Goal: Information Seeking & Learning: Learn about a topic

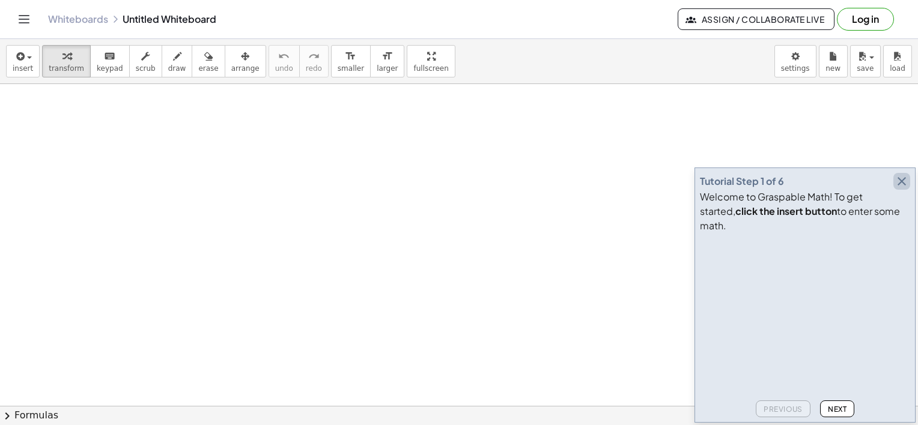
click at [906, 189] on icon "button" at bounding box center [901, 181] width 14 height 14
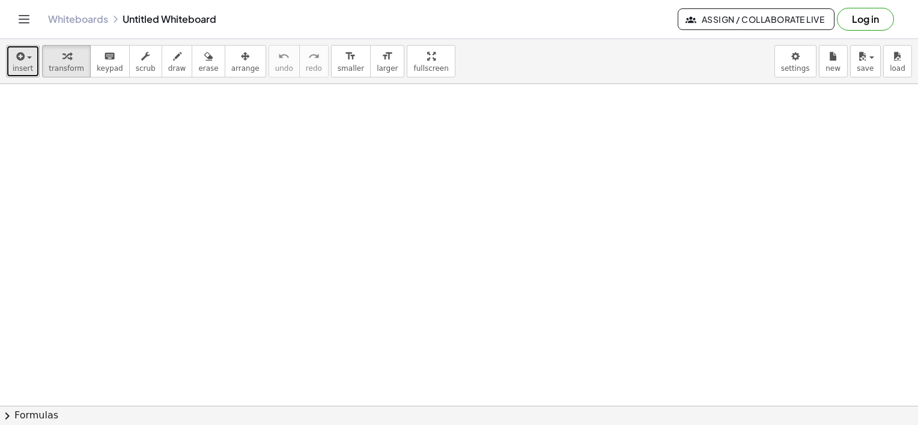
click at [29, 64] on span "insert" at bounding box center [23, 68] width 20 height 8
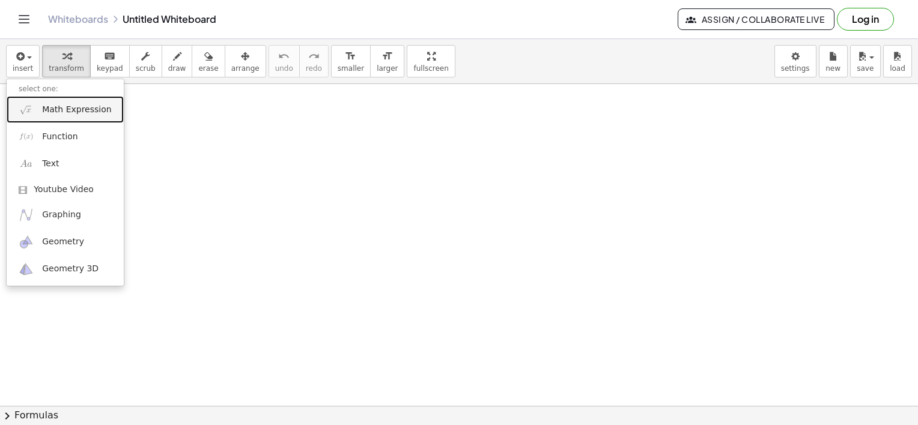
click at [62, 116] on link "Math Expression" at bounding box center [65, 109] width 117 height 27
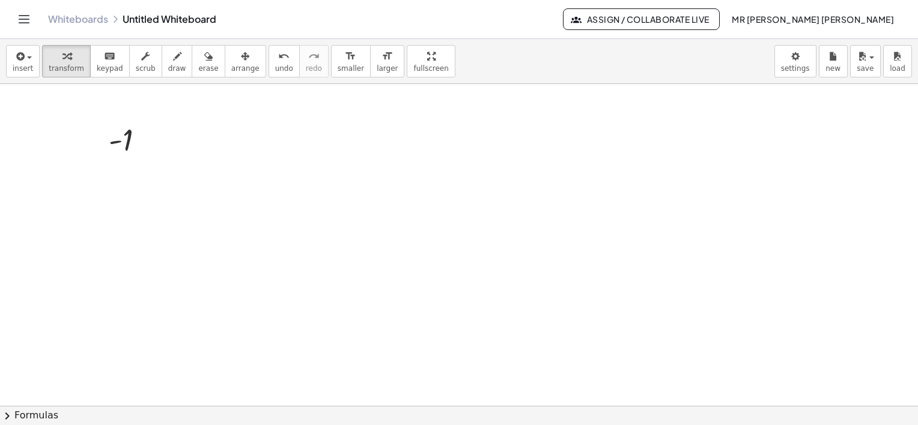
click at [37, 59] on div "insert select one: Math Expression Function Text Youtube Video Graphing Geometr…" at bounding box center [459, 61] width 918 height 45
click at [29, 61] on div "button" at bounding box center [23, 56] width 20 height 14
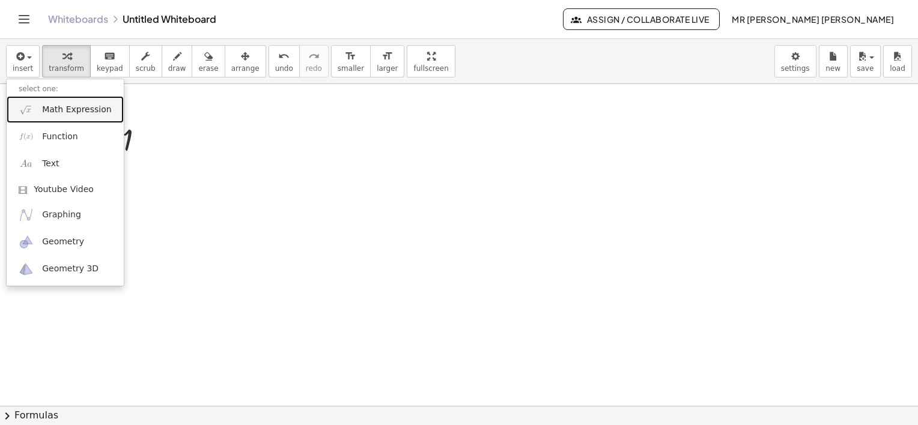
click at [82, 114] on span "Math Expression" at bounding box center [76, 110] width 69 height 12
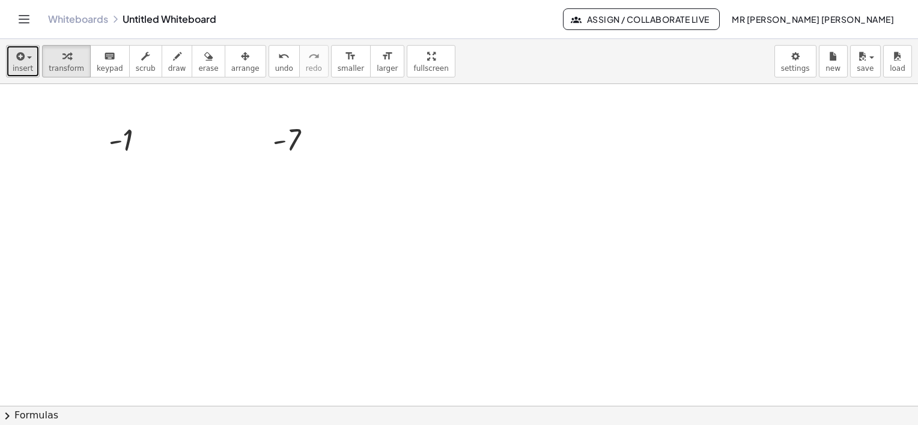
click at [21, 65] on span "insert" at bounding box center [23, 68] width 20 height 8
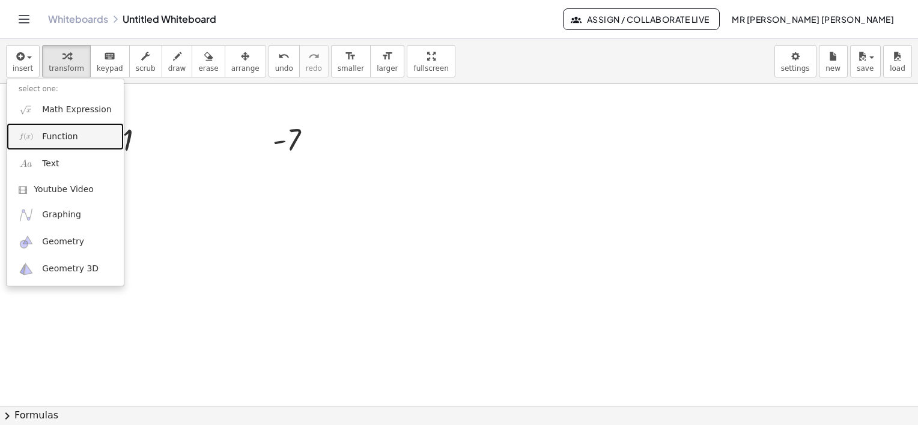
click at [68, 139] on span "Function" at bounding box center [60, 137] width 36 height 12
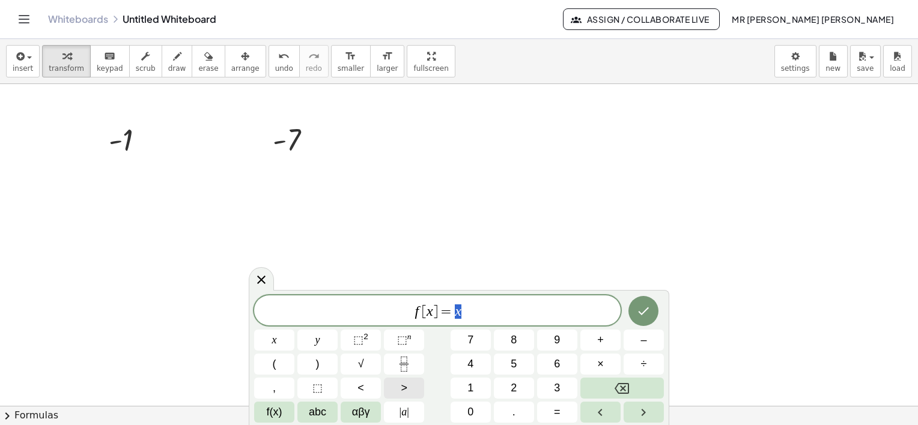
click at [399, 384] on button ">" at bounding box center [404, 388] width 40 height 21
click at [415, 387] on button ">" at bounding box center [404, 388] width 40 height 21
click at [633, 317] on button "Done" at bounding box center [643, 311] width 30 height 30
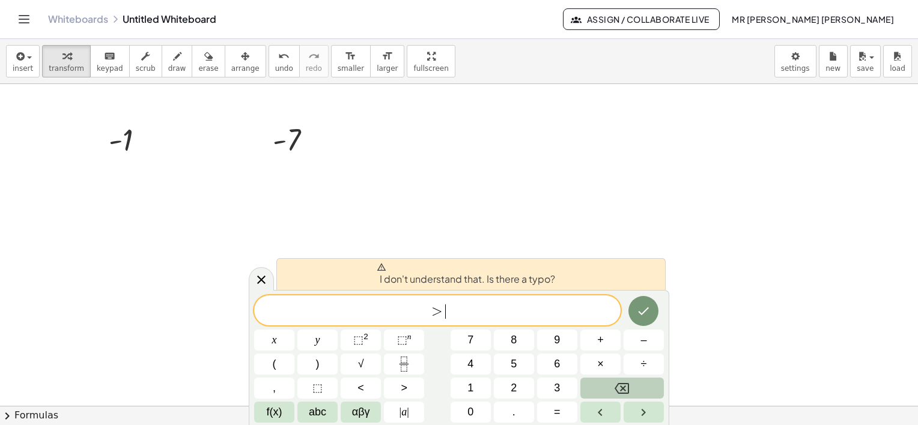
click at [619, 384] on icon "Backspace" at bounding box center [622, 388] width 14 height 14
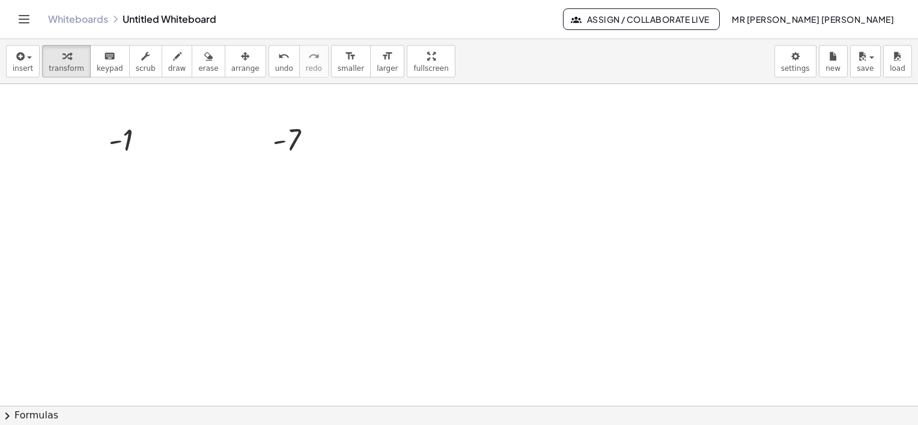
drag, startPoint x: 385, startPoint y: 59, endPoint x: 387, endPoint y: 121, distance: 62.5
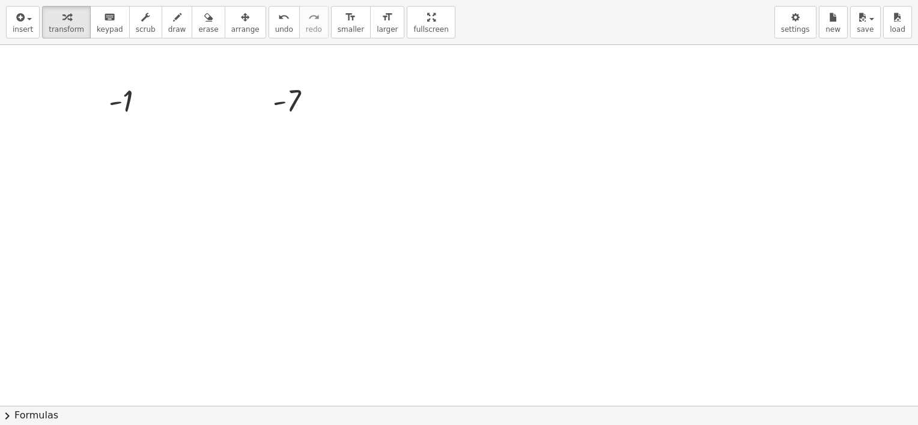
click at [387, 121] on div "insert select one: Math Expression Function Text Youtube Video Graphing Geometr…" at bounding box center [459, 212] width 918 height 425
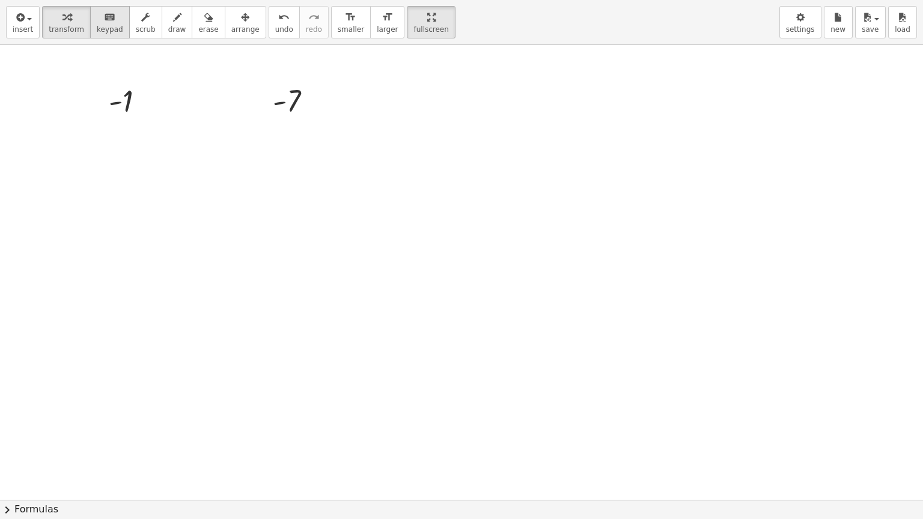
click at [110, 28] on span "keypad" at bounding box center [110, 29] width 26 height 8
click at [800, 31] on span "settings" at bounding box center [800, 29] width 29 height 8
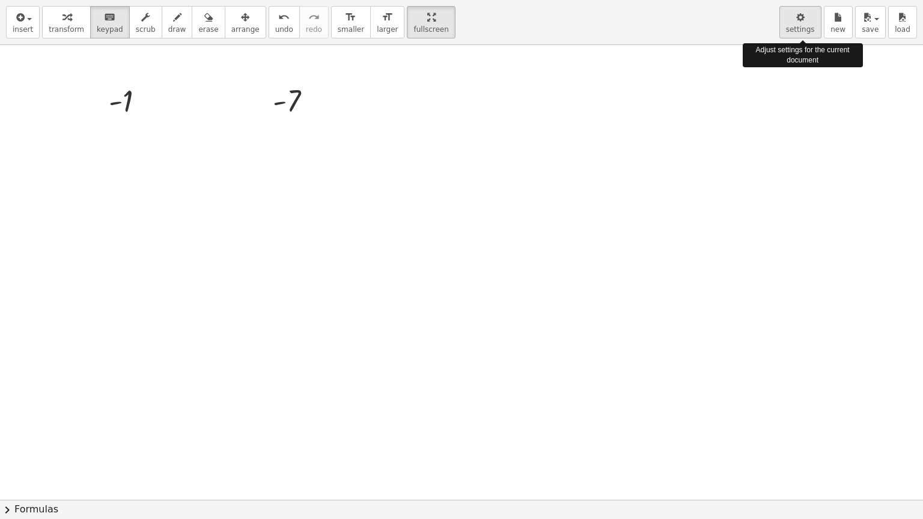
click at [800, 31] on span "settings" at bounding box center [800, 29] width 29 height 8
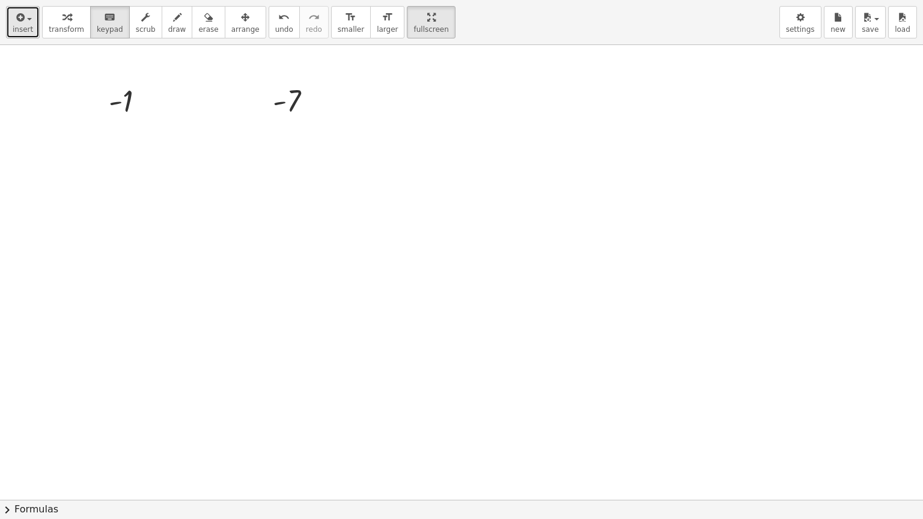
click at [21, 35] on button "insert" at bounding box center [23, 22] width 34 height 32
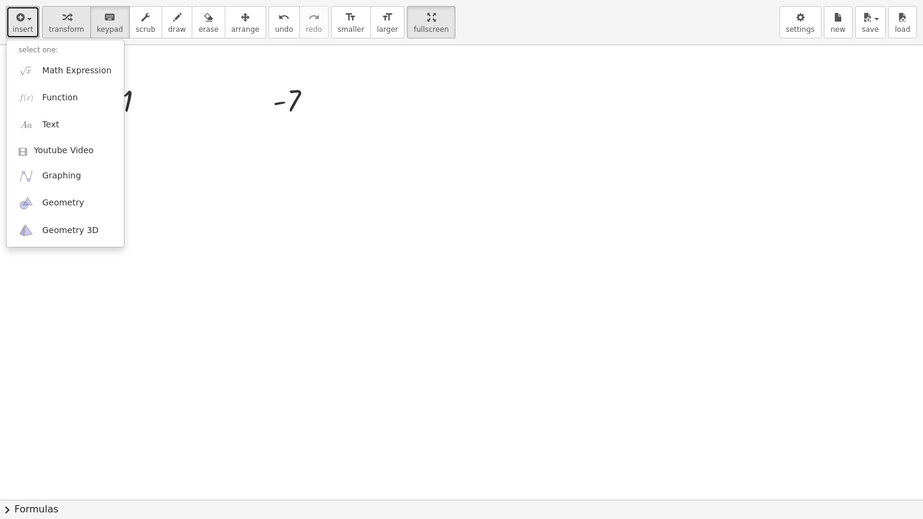
click at [75, 25] on span "transform" at bounding box center [66, 29] width 35 height 8
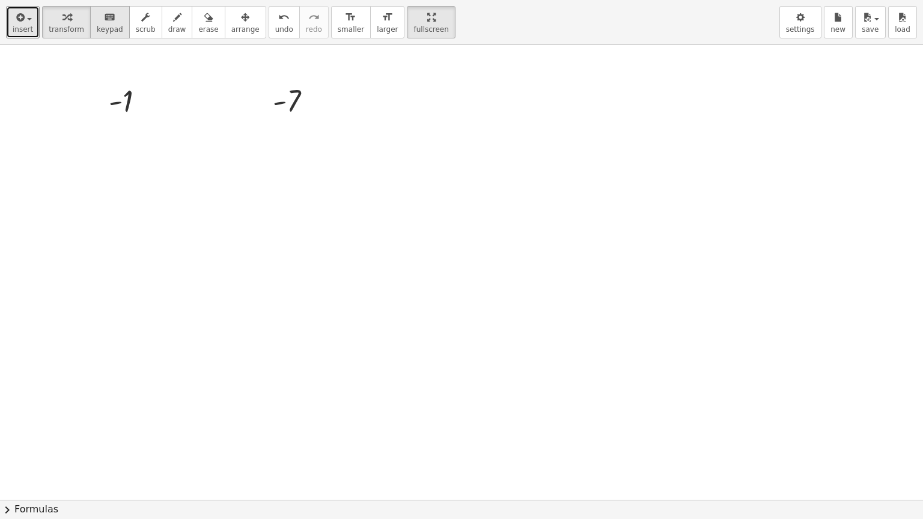
click at [102, 25] on span "keypad" at bounding box center [110, 29] width 26 height 8
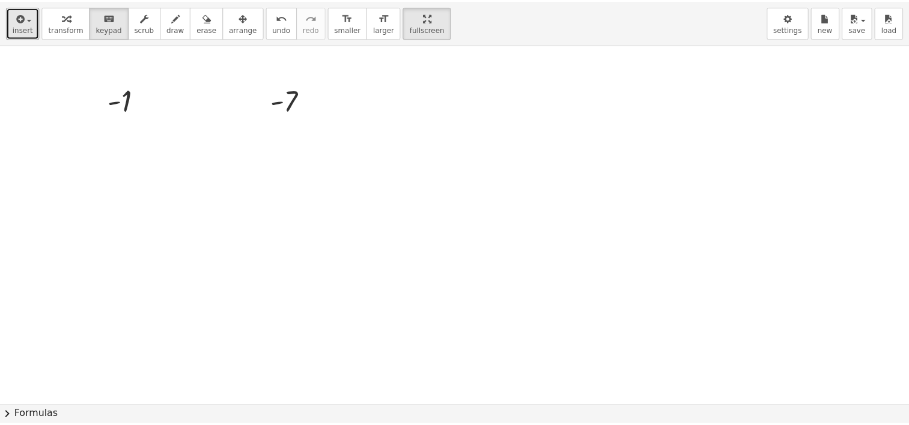
scroll to position [918, 0]
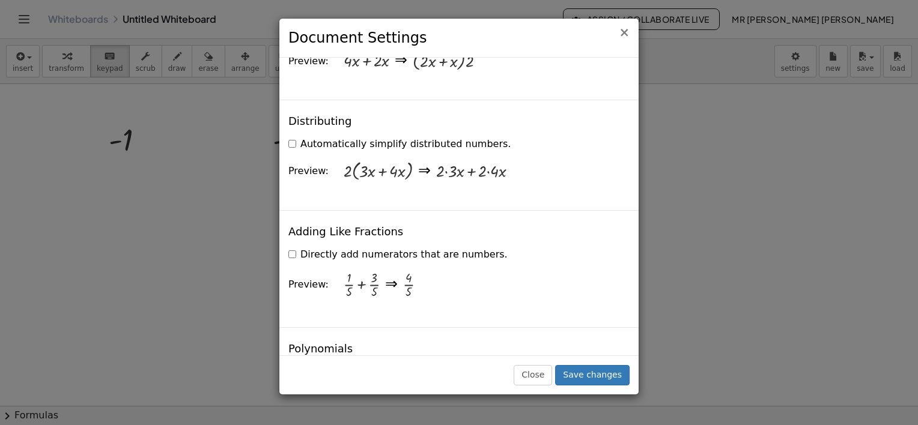
click at [622, 39] on span "×" at bounding box center [624, 32] width 11 height 14
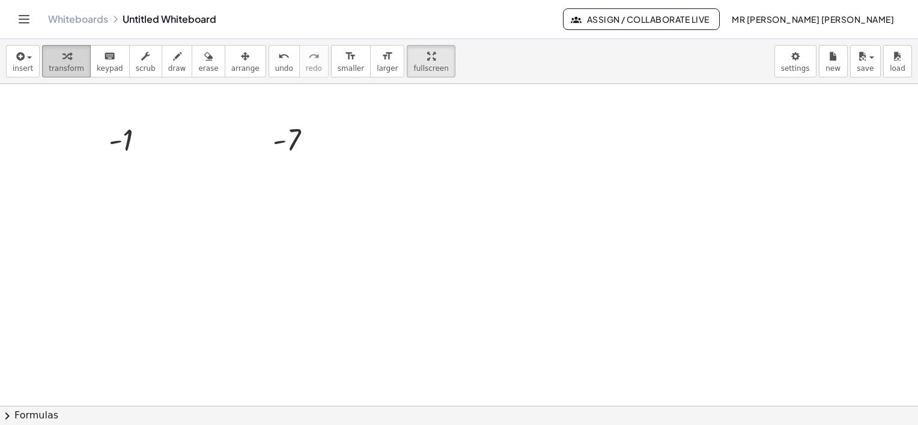
click at [55, 61] on div "button" at bounding box center [66, 56] width 35 height 14
click at [147, 66] on button "scrub" at bounding box center [145, 61] width 33 height 32
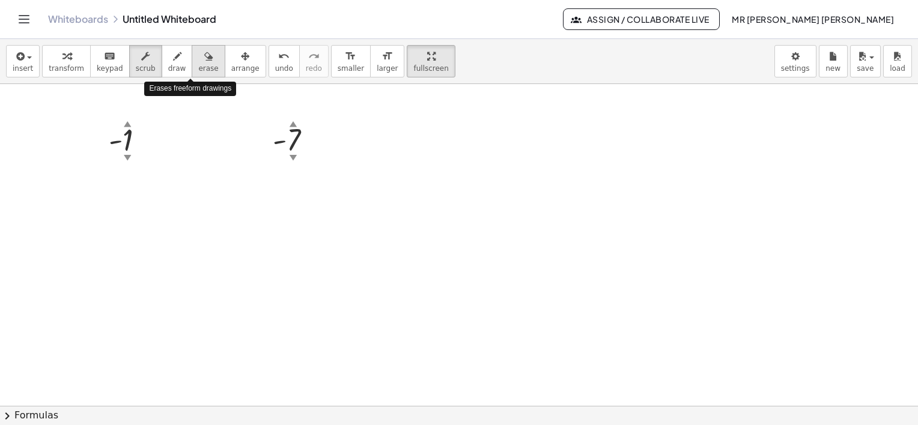
click at [202, 66] on button "erase" at bounding box center [208, 61] width 33 height 32
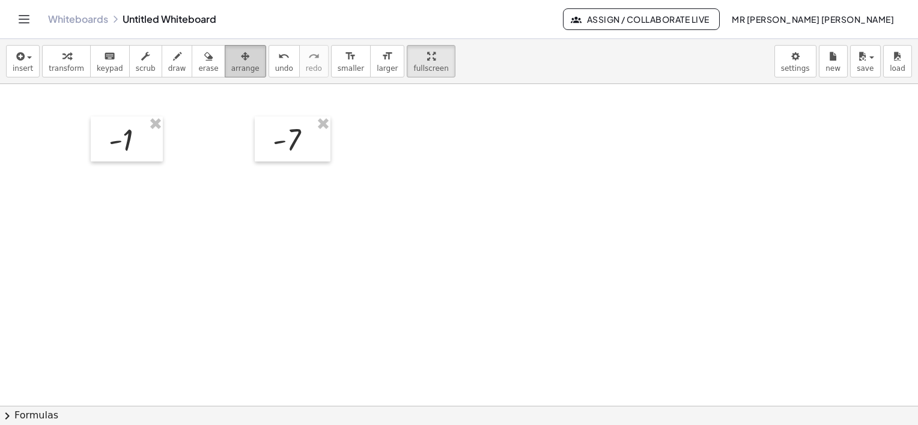
click at [231, 65] on span "arrange" at bounding box center [245, 68] width 28 height 8
click at [377, 67] on span "larger" at bounding box center [387, 68] width 21 height 8
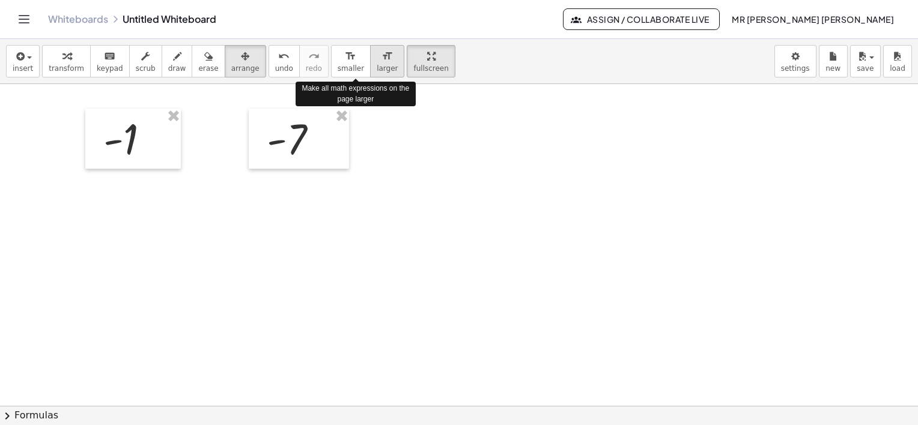
click at [377, 67] on span "larger" at bounding box center [387, 68] width 21 height 8
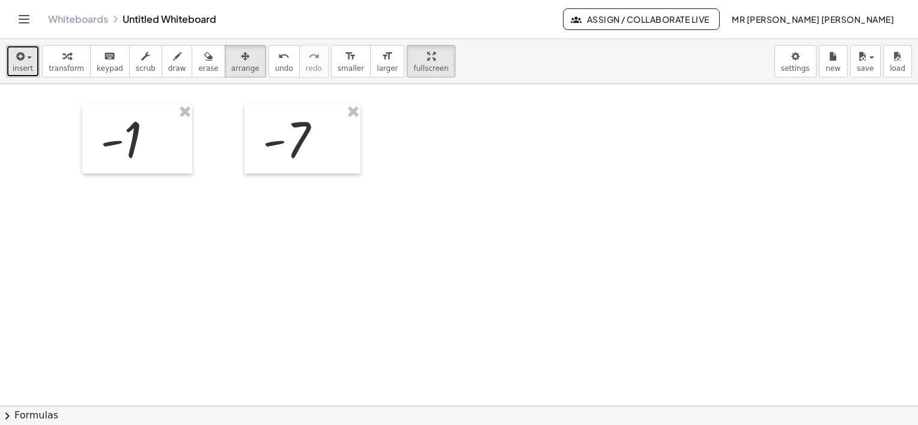
click at [22, 66] on span "insert" at bounding box center [23, 68] width 20 height 8
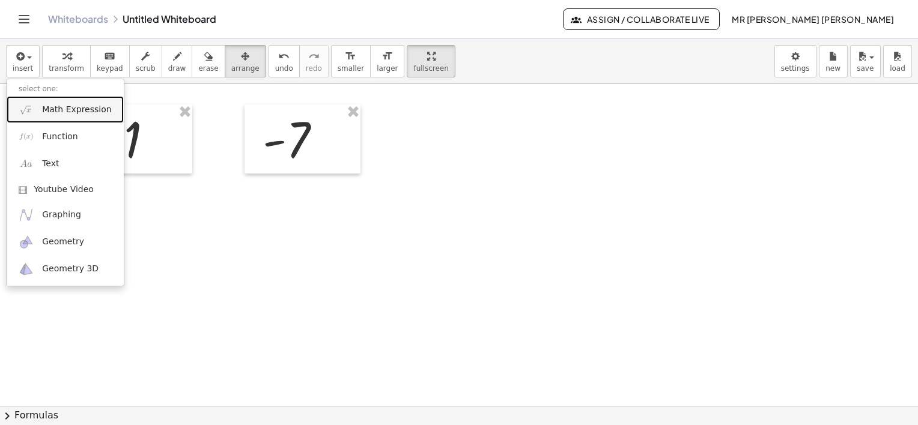
click at [54, 116] on link "Math Expression" at bounding box center [65, 109] width 117 height 27
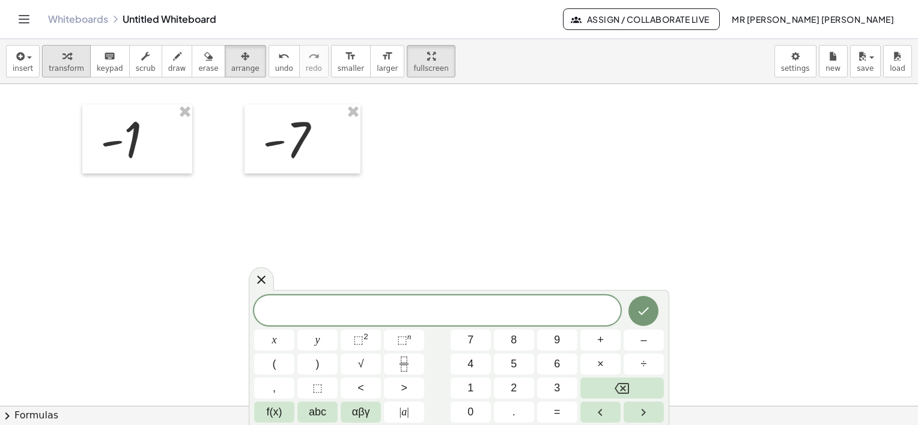
click at [62, 56] on icon "button" at bounding box center [66, 56] width 8 height 14
click at [397, 402] on button "| a |" at bounding box center [404, 412] width 40 height 21
click at [402, 383] on span ">" at bounding box center [404, 388] width 7 height 16
click at [649, 307] on icon "Done" at bounding box center [643, 311] width 14 height 14
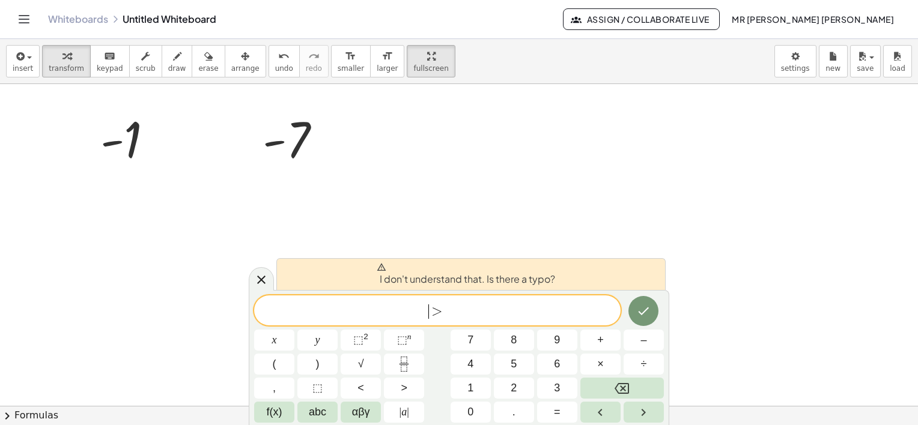
click at [428, 305] on span "​ >" at bounding box center [437, 311] width 366 height 17
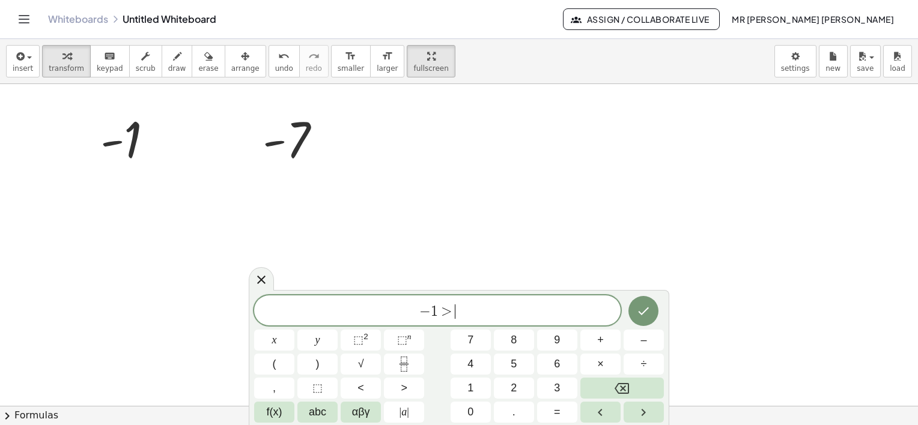
click at [548, 321] on div "− 1 > ​" at bounding box center [437, 311] width 366 height 30
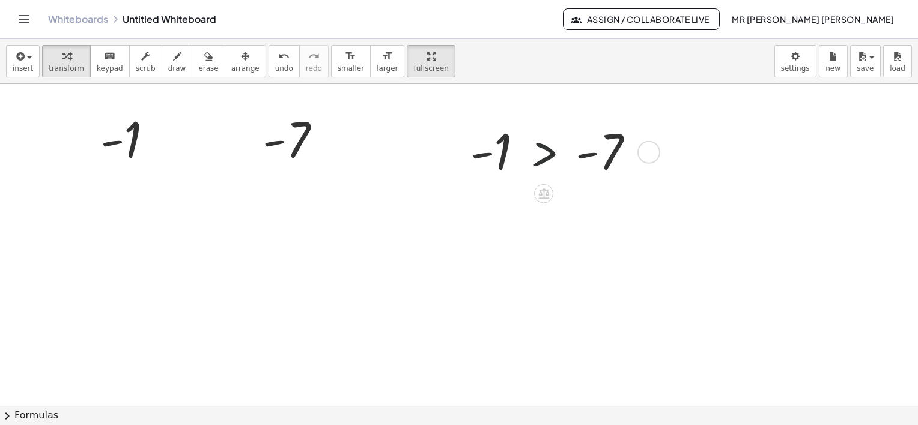
click at [545, 166] on div at bounding box center [557, 151] width 186 height 63
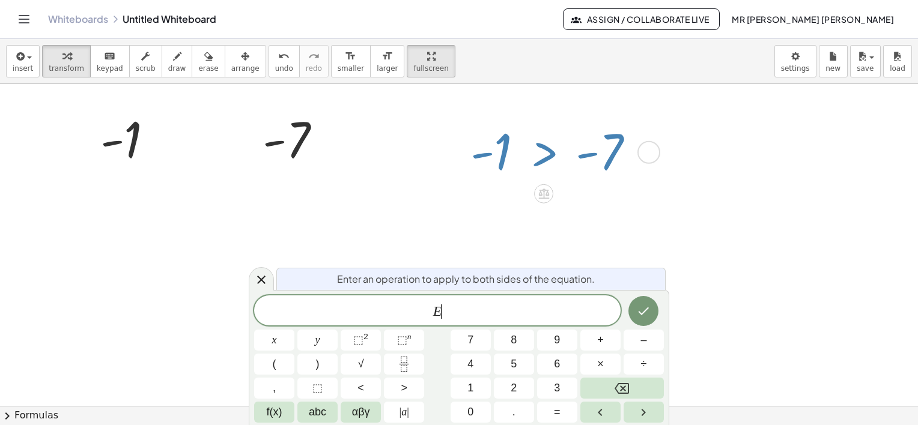
click at [545, 166] on div at bounding box center [557, 151] width 186 height 63
click at [260, 274] on icon at bounding box center [261, 280] width 14 height 14
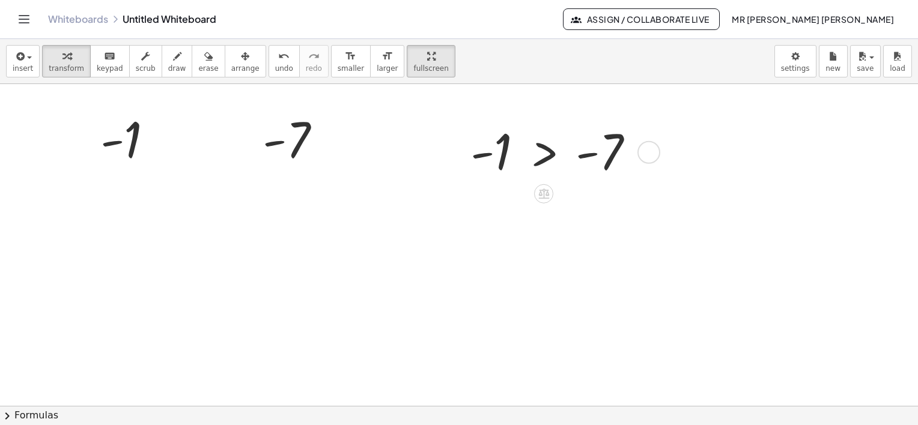
click at [542, 157] on div at bounding box center [557, 151] width 186 height 63
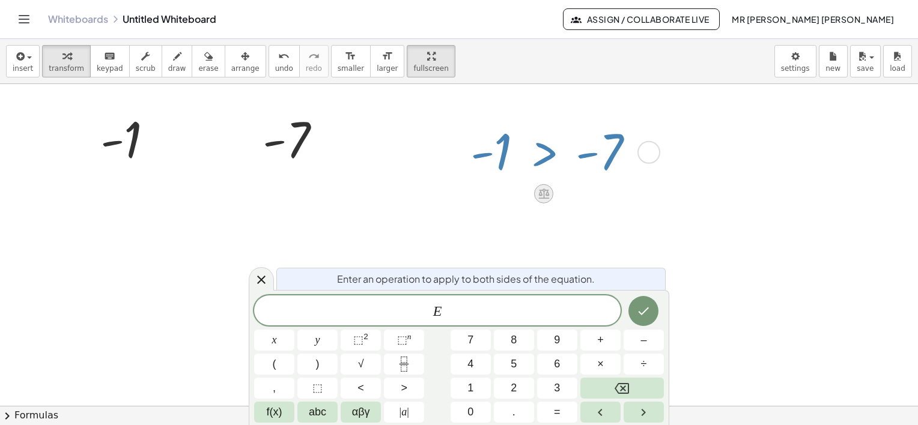
click at [545, 194] on icon at bounding box center [543, 194] width 11 height 10
click at [600, 190] on div at bounding box center [591, 193] width 19 height 19
click at [586, 198] on icon at bounding box center [591, 193] width 11 height 11
click at [558, 138] on div at bounding box center [557, 151] width 186 height 63
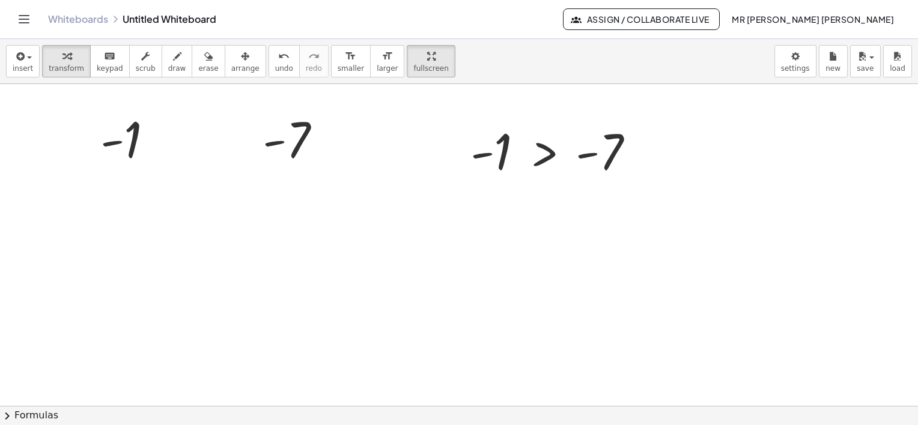
drag, startPoint x: 738, startPoint y: 116, endPoint x: 311, endPoint y: 243, distance: 445.7
click at [520, 161] on div at bounding box center [557, 151] width 186 height 63
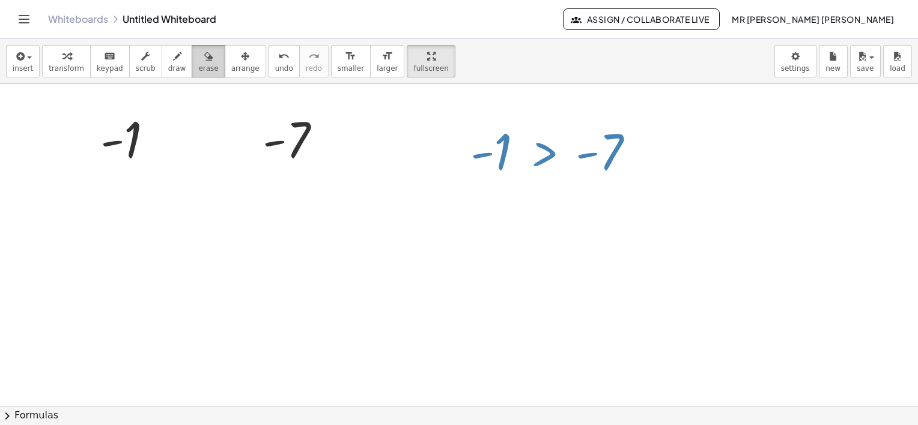
click at [198, 64] on span "erase" at bounding box center [208, 68] width 20 height 8
drag, startPoint x: 484, startPoint y: 138, endPoint x: 642, endPoint y: 148, distance: 158.4
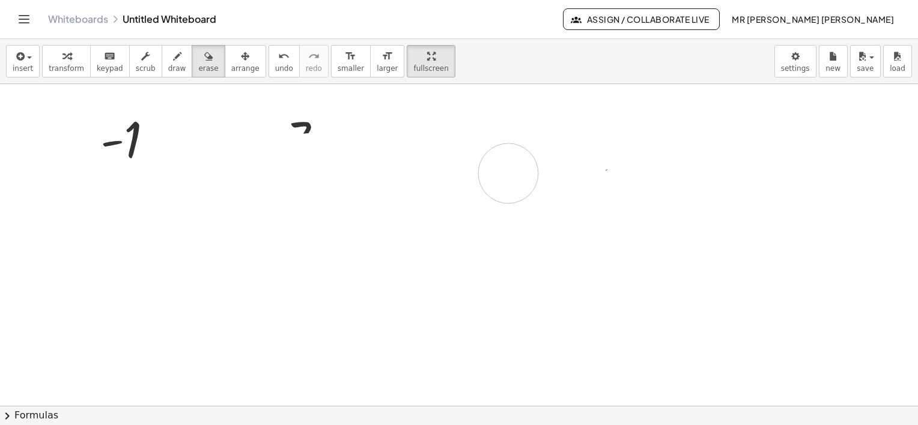
drag, startPoint x: 495, startPoint y: 173, endPoint x: 508, endPoint y: 172, distance: 13.2
drag, startPoint x: 508, startPoint y: 172, endPoint x: 627, endPoint y: 144, distance: 122.4
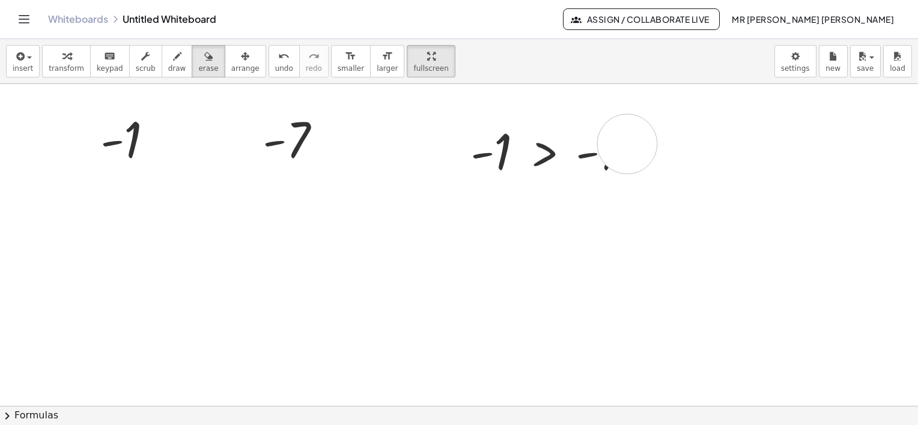
click at [232, 73] on button "arrange" at bounding box center [245, 61] width 41 height 32
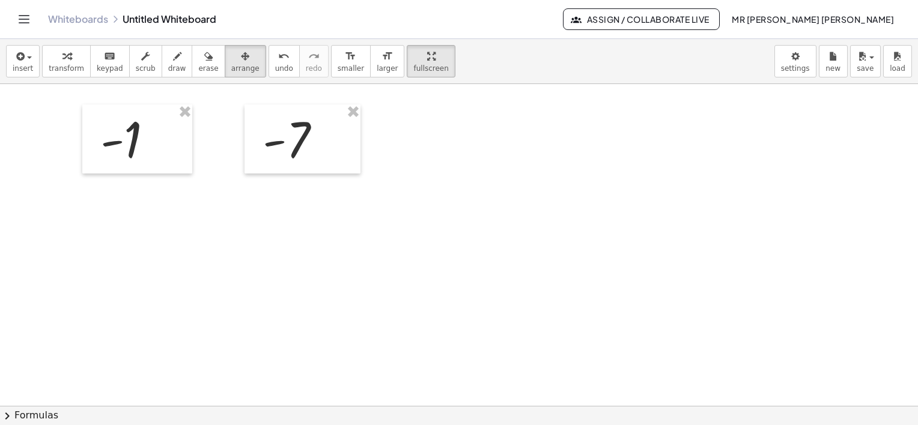
click at [79, 70] on button "transform" at bounding box center [66, 61] width 49 height 32
click at [94, 62] on button "keyboard keypad" at bounding box center [110, 61] width 40 height 32
click at [162, 61] on button "draw" at bounding box center [177, 61] width 31 height 32
drag, startPoint x: 171, startPoint y: 112, endPoint x: 190, endPoint y: 165, distance: 56.2
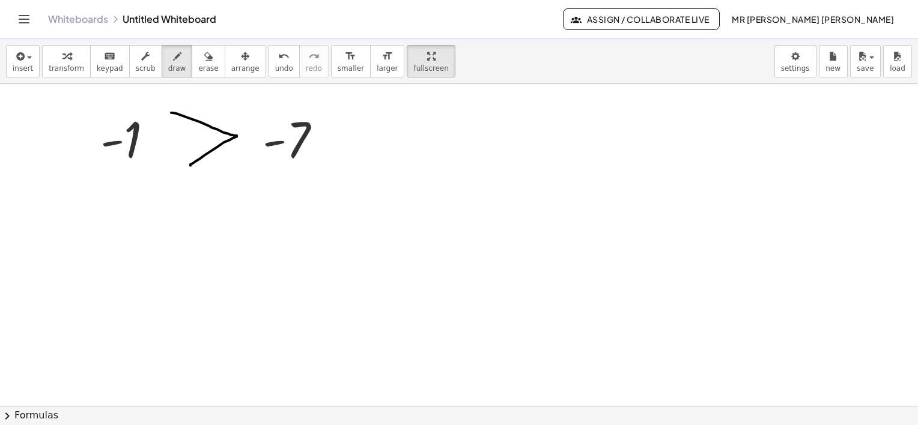
click at [27, 57] on span "button" at bounding box center [29, 57] width 5 height 2
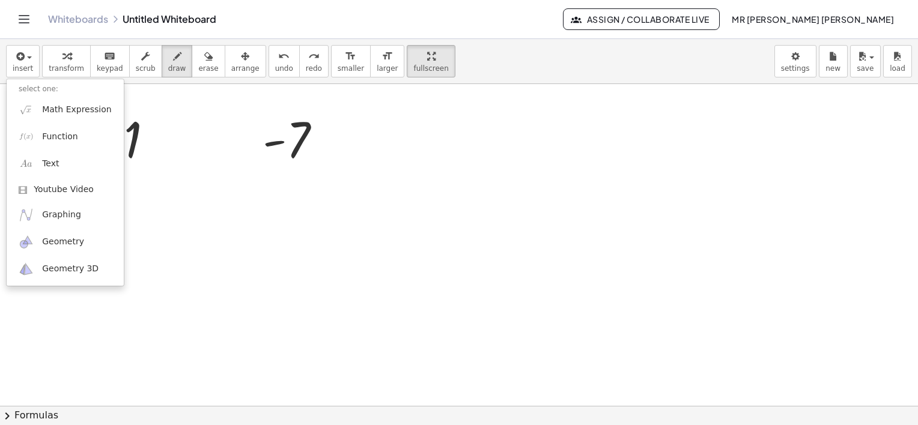
click at [18, 14] on icon "Toggle navigation" at bounding box center [24, 19] width 14 height 14
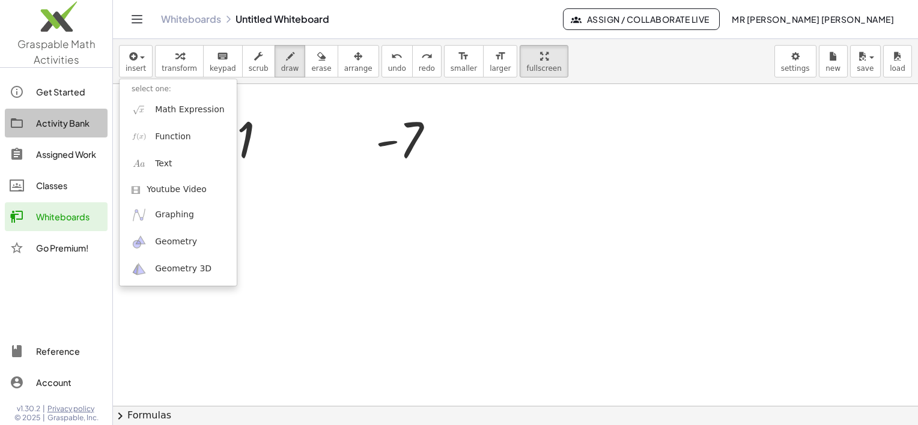
click at [65, 122] on div "Activity Bank" at bounding box center [69, 123] width 67 height 14
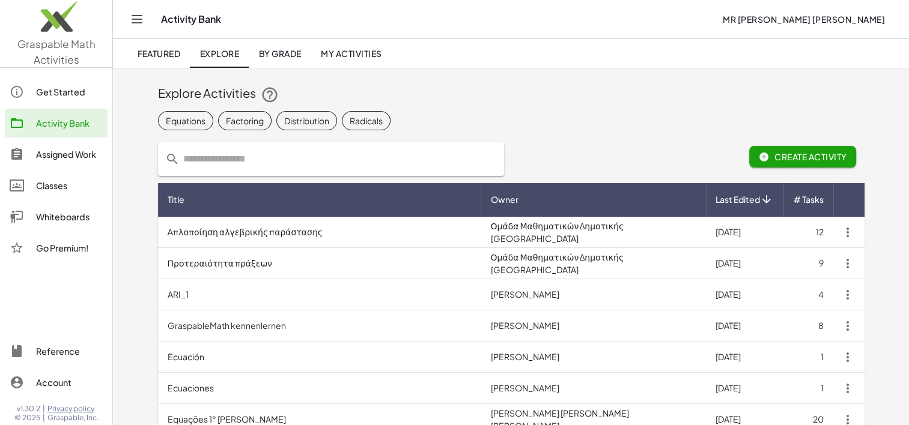
click at [225, 153] on input "text" at bounding box center [338, 159] width 317 height 34
click at [437, 164] on input "**********" at bounding box center [329, 159] width 298 height 34
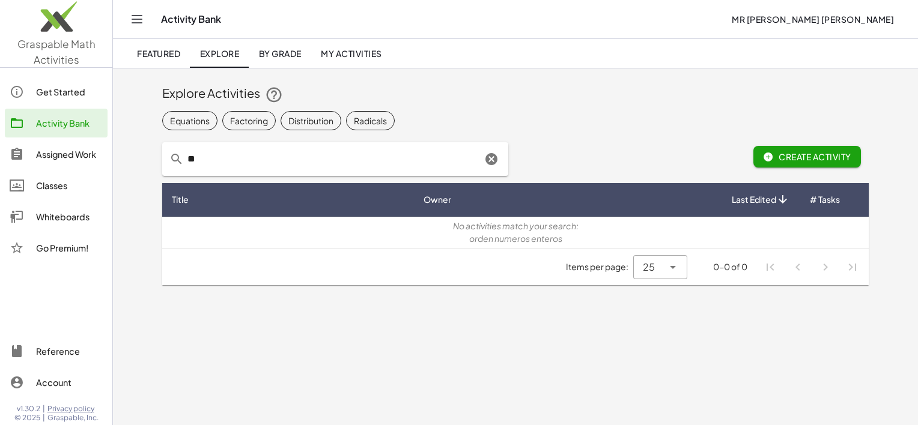
type input "*"
type input "**********"
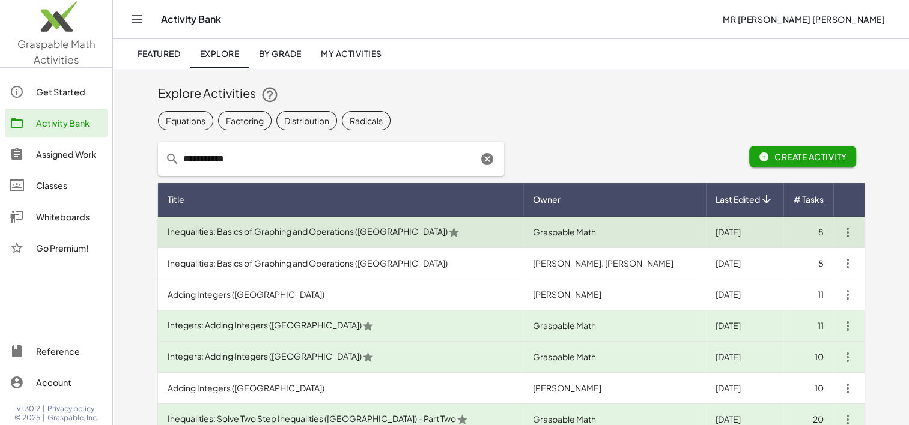
click at [255, 243] on td "Inequalities: Basics of Graphing and Operations ([GEOGRAPHIC_DATA])" at bounding box center [340, 232] width 365 height 31
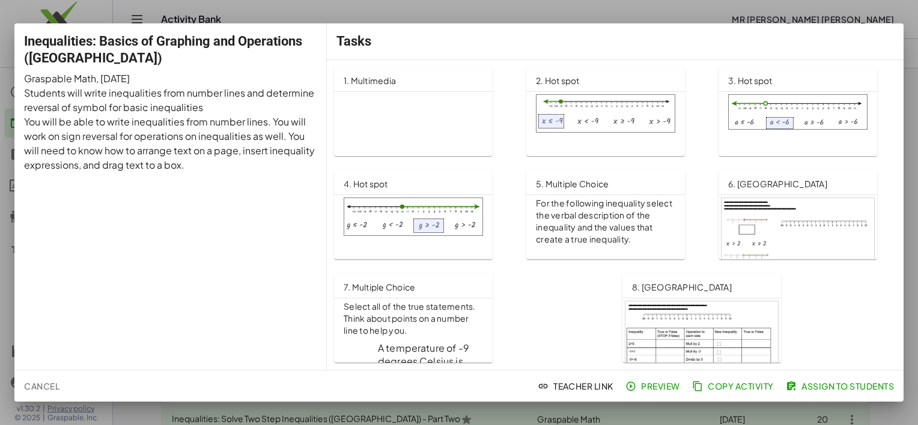
click at [876, 11] on div at bounding box center [459, 212] width 918 height 425
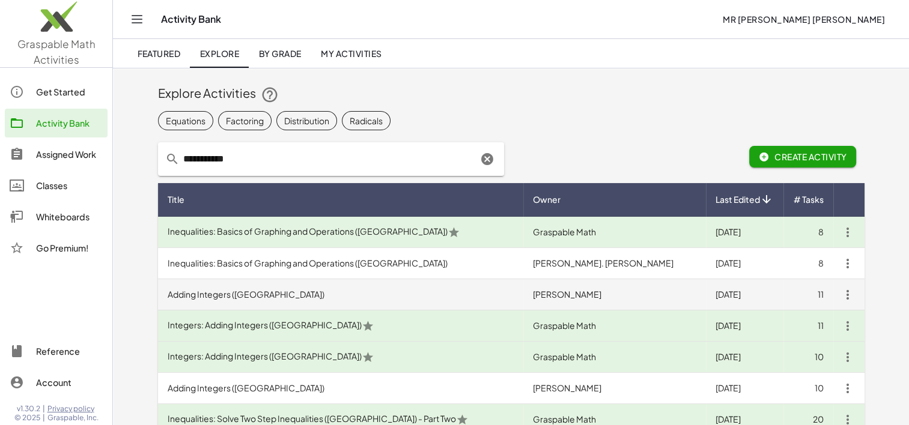
scroll to position [336, 0]
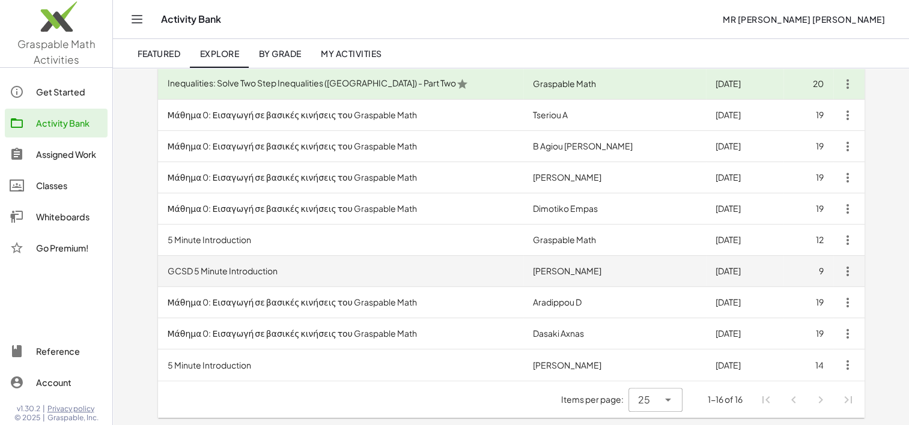
click at [211, 256] on td "GCSD 5 Minute Introduction" at bounding box center [340, 271] width 365 height 31
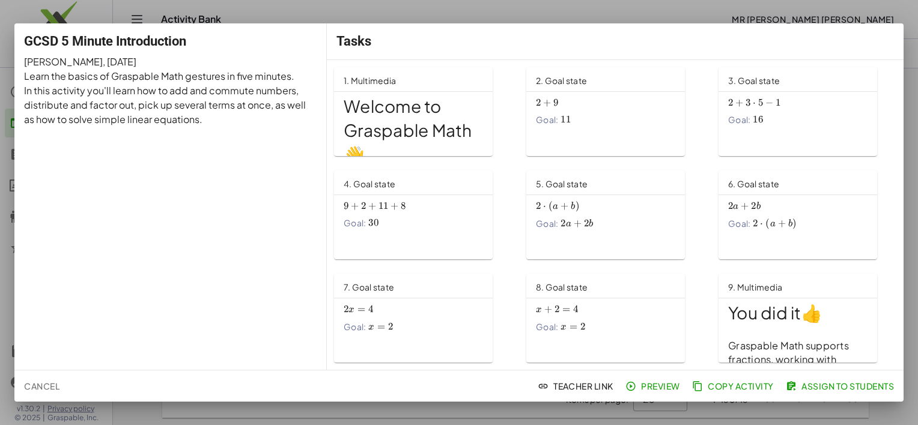
click at [893, 29] on div "Tasks" at bounding box center [615, 41] width 577 height 36
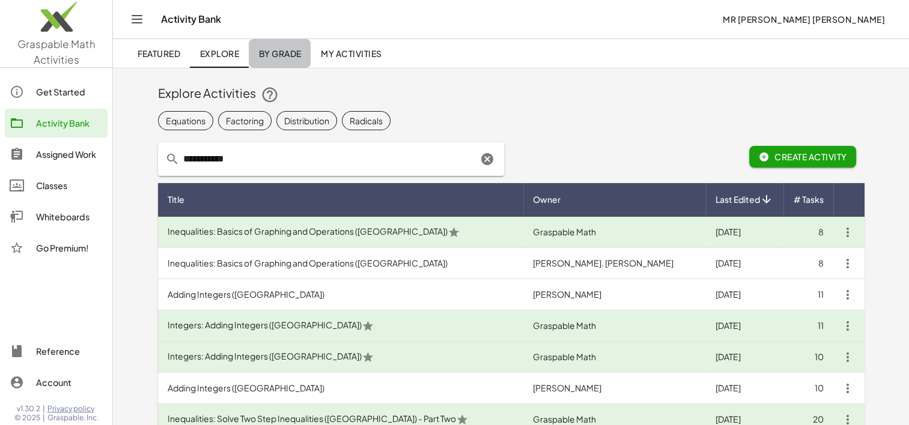
click at [279, 47] on link "By Grade" at bounding box center [280, 53] width 62 height 29
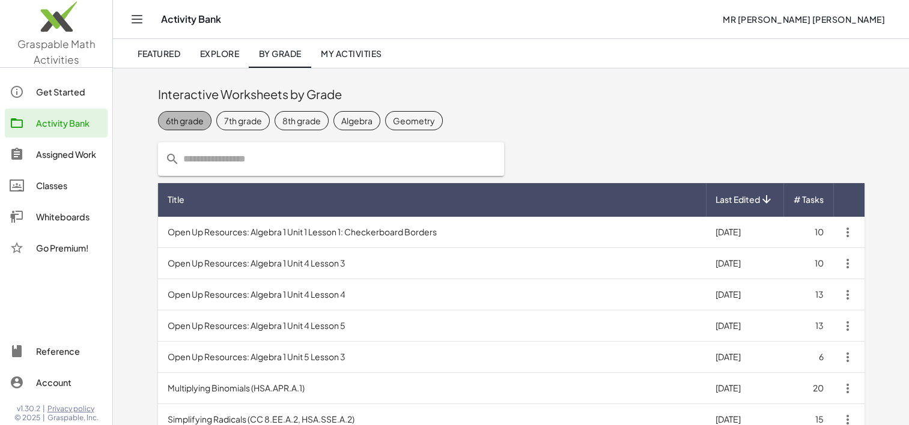
click at [196, 121] on div "6th grade" at bounding box center [185, 120] width 38 height 13
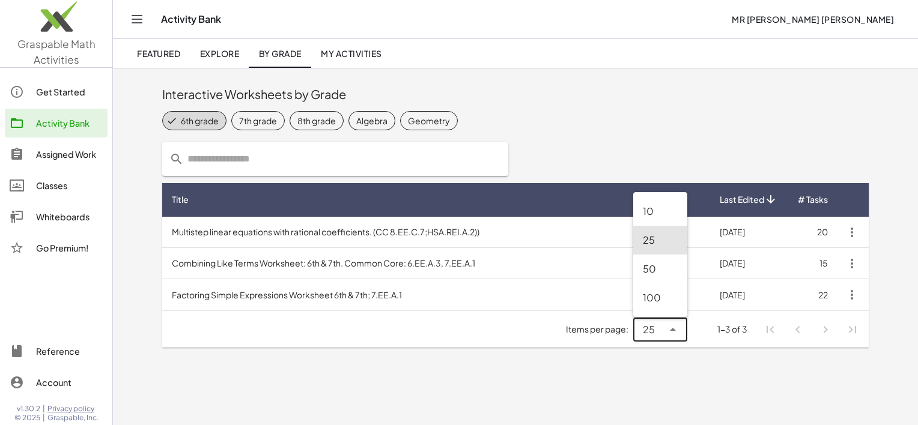
click at [680, 329] on div "25 **" at bounding box center [660, 330] width 54 height 24
click at [639, 148] on div at bounding box center [688, 159] width 115 height 48
